Goal: Task Accomplishment & Management: Use online tool/utility

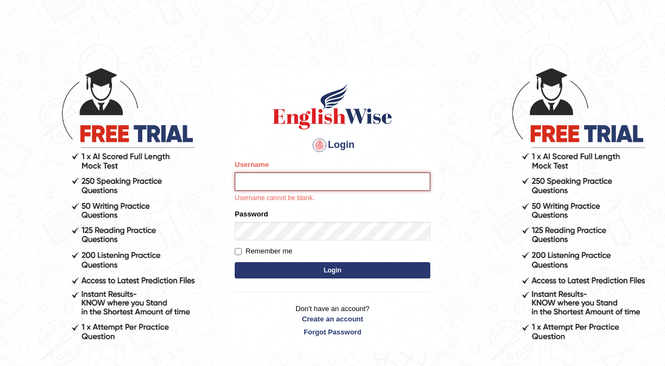
click at [256, 178] on input "Username" at bounding box center [333, 181] width 196 height 18
type input "0466609749"
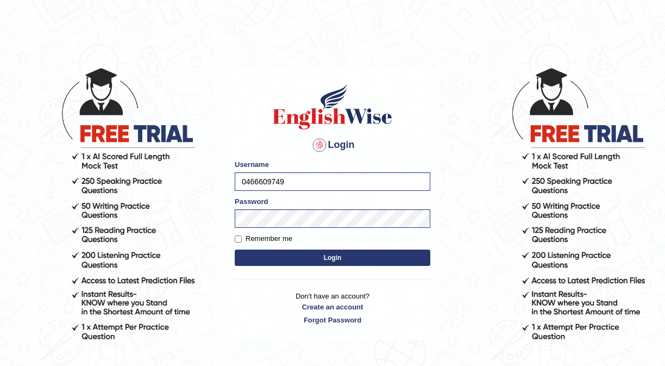
click at [304, 256] on button "Login" at bounding box center [333, 257] width 196 height 16
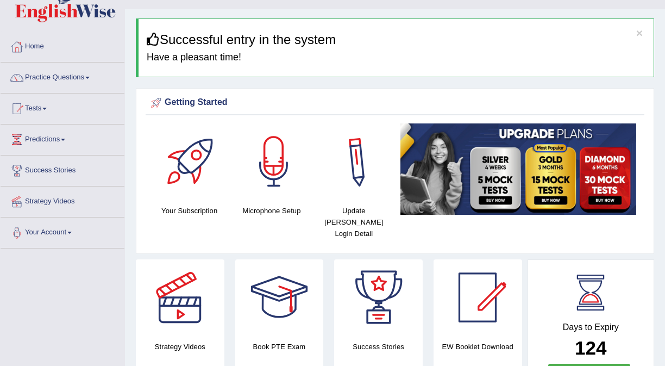
scroll to position [23, 0]
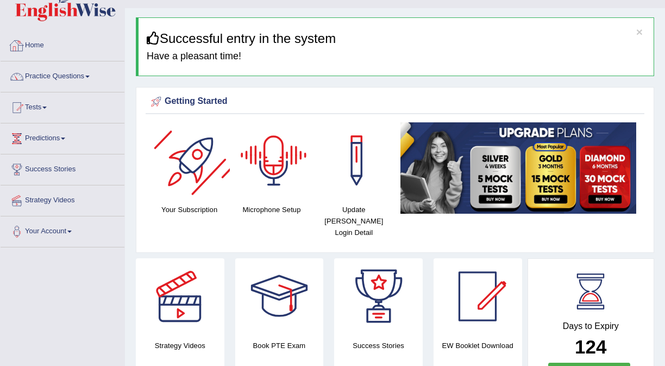
click at [48, 43] on link "Home" at bounding box center [63, 43] width 124 height 27
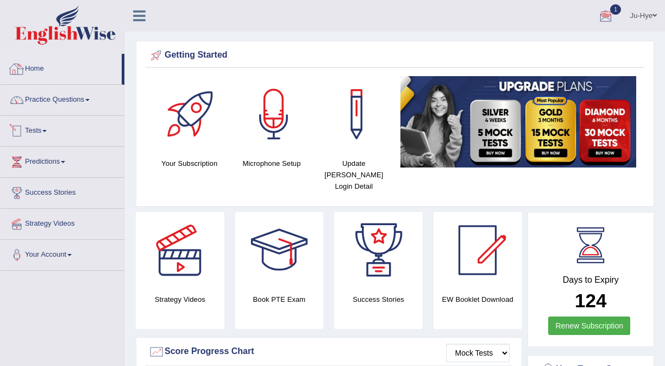
click at [44, 125] on link "Tests" at bounding box center [63, 129] width 124 height 27
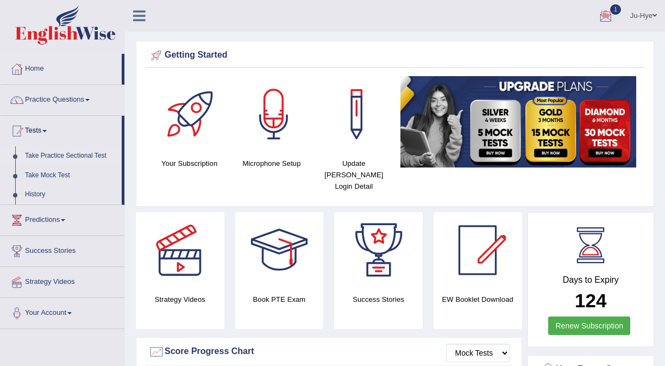
click at [68, 149] on link "Take Practice Sectional Test" at bounding box center [71, 156] width 102 height 20
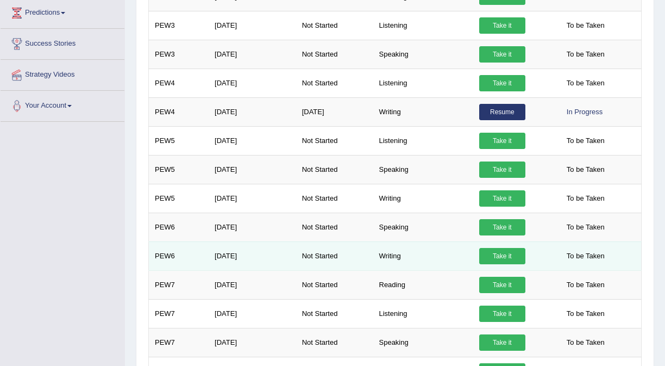
scroll to position [208, 0]
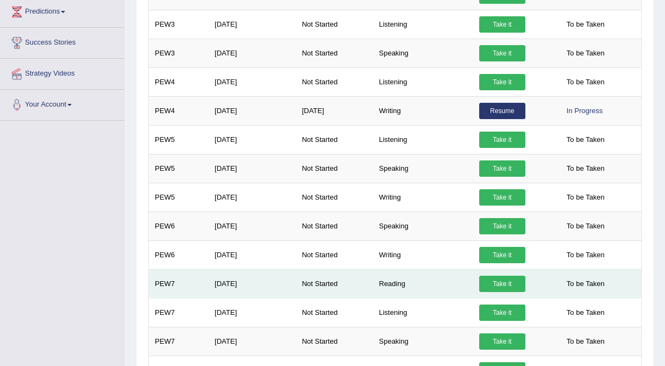
click at [507, 281] on link "Take it" at bounding box center [502, 283] width 46 height 16
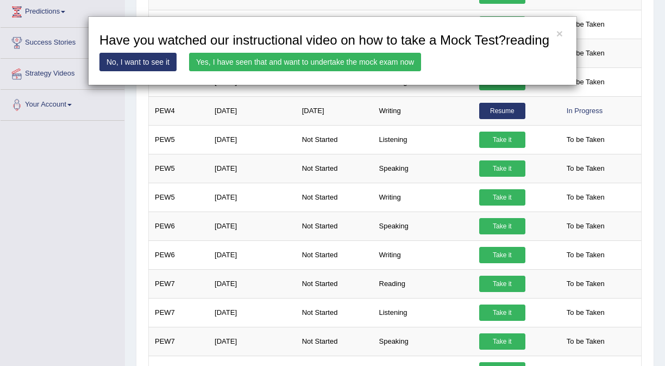
click at [322, 71] on link "Yes, I have seen that and want to undertake the mock exam now" at bounding box center [305, 62] width 232 height 18
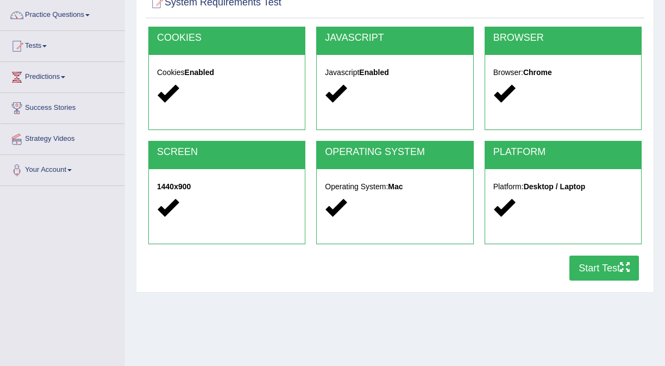
scroll to position [87, 0]
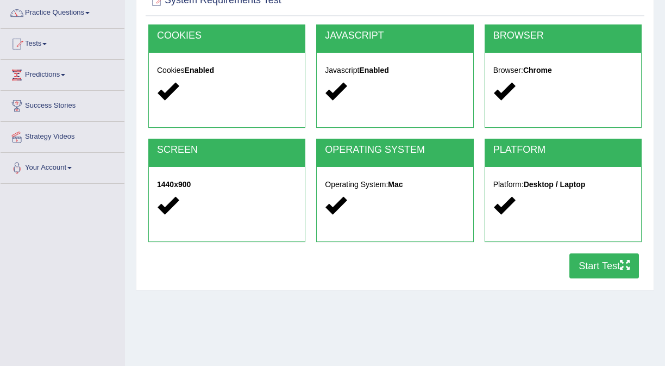
click at [593, 258] on button "Start Test" at bounding box center [604, 265] width 70 height 25
